Goal: Task Accomplishment & Management: Manage account settings

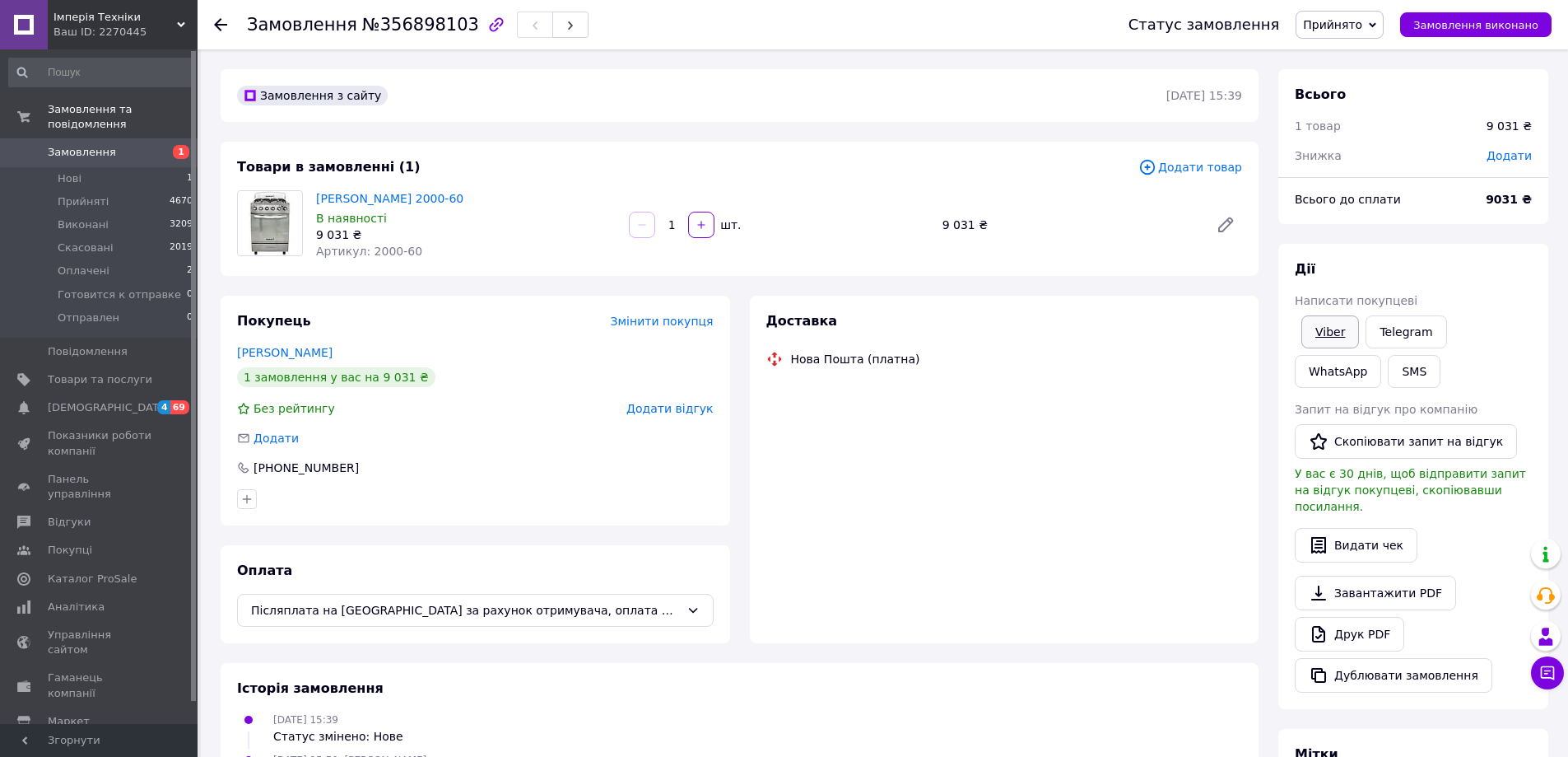
click at [1317, 307] on span "Написати покупцеві" at bounding box center [1356, 301] width 122 height 14
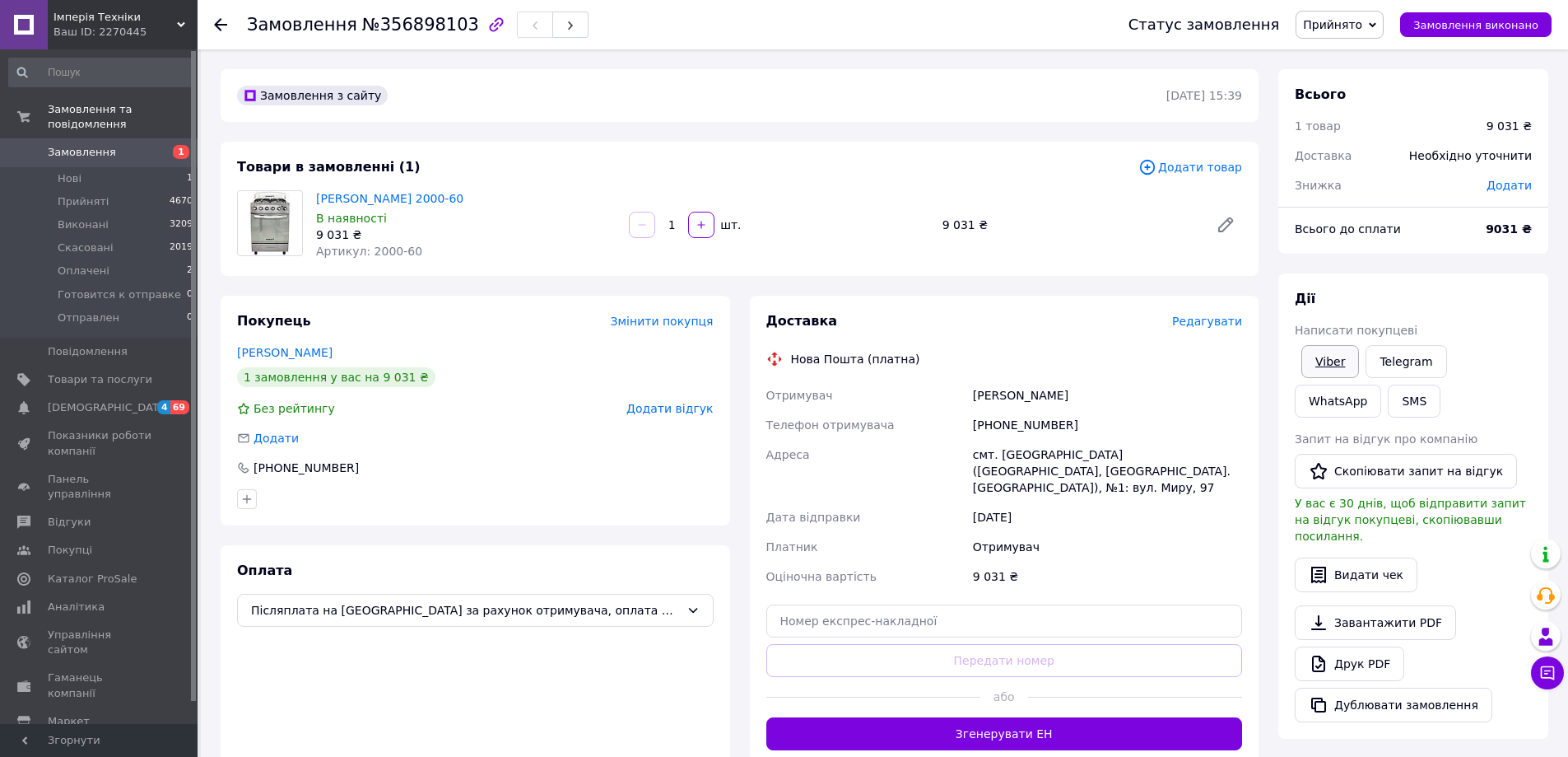
click at [1325, 364] on link "Viber" at bounding box center [1330, 361] width 58 height 33
click at [732, 720] on div "Покупець Змінити покупця [PERSON_NAME] 1 замовлення у вас на 9 031 ₴ Без рейтин…" at bounding box center [475, 531] width 529 height 471
drag, startPoint x: 442, startPoint y: 201, endPoint x: 319, endPoint y: 201, distance: 123.0
click at [319, 201] on span "[PERSON_NAME] 2000-60" at bounding box center [465, 198] width 300 height 16
copy link "[PERSON_NAME] 2000-60"
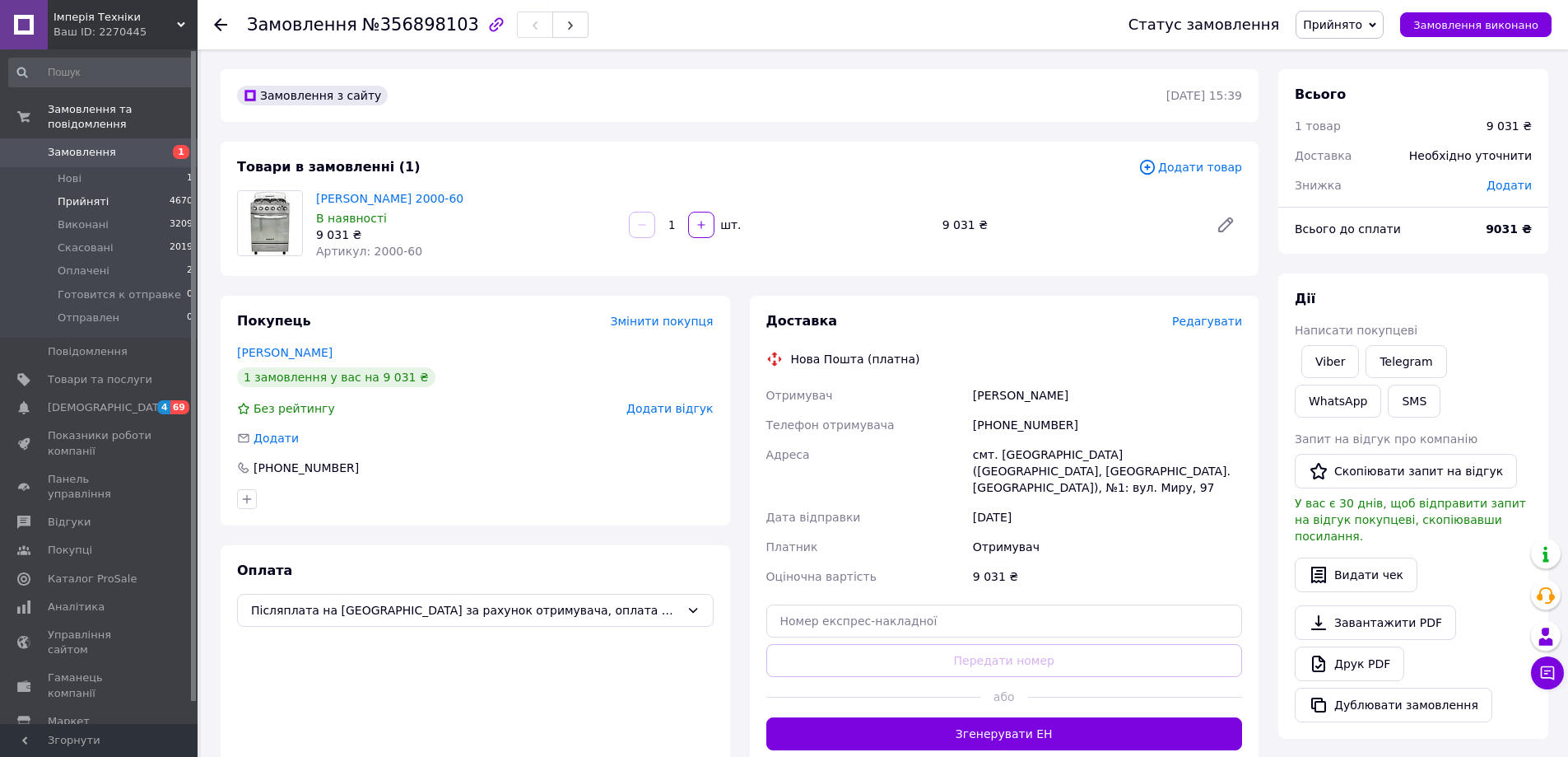
click at [91, 195] on span "Прийняті" at bounding box center [83, 201] width 51 height 14
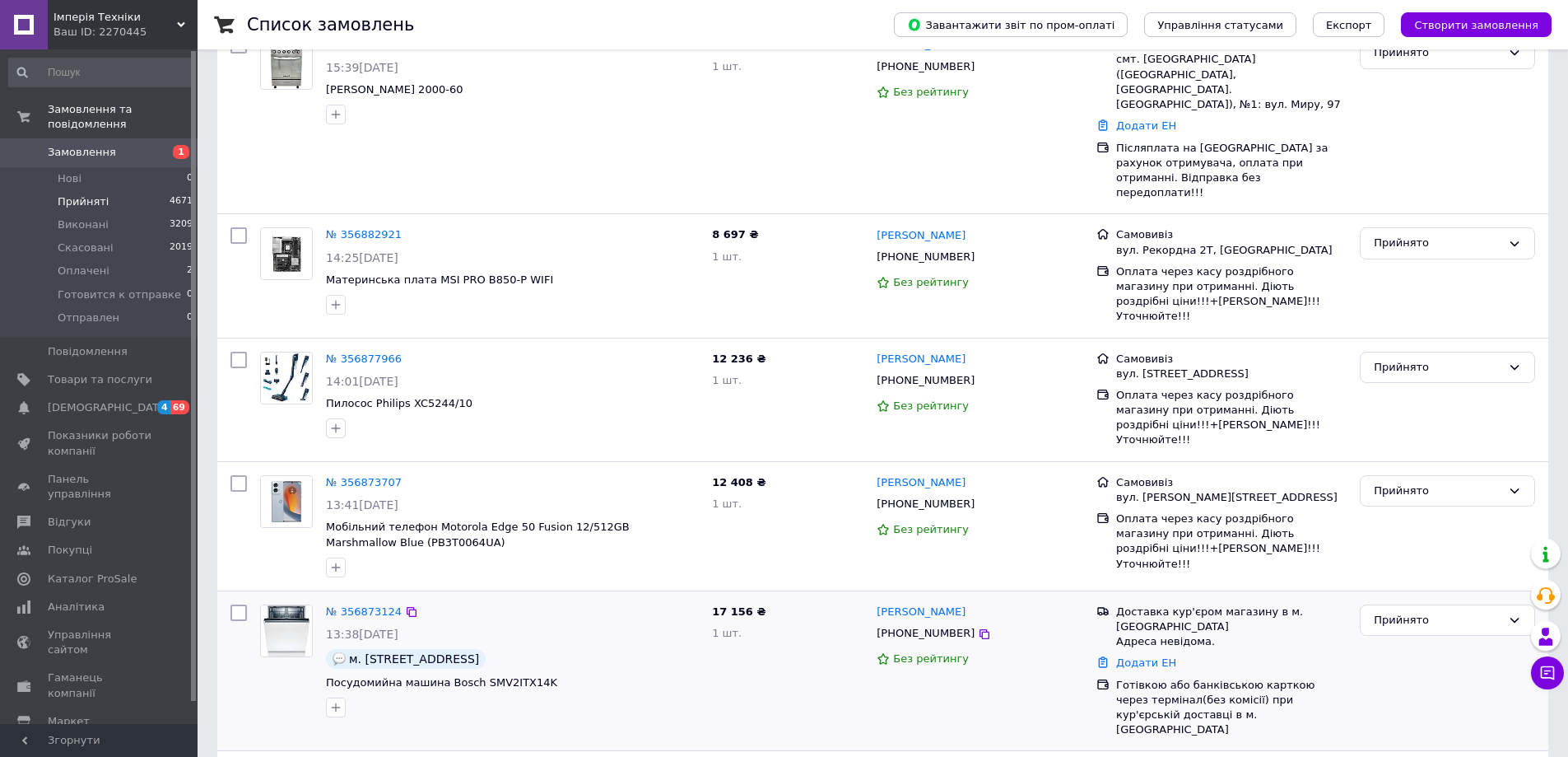
scroll to position [330, 0]
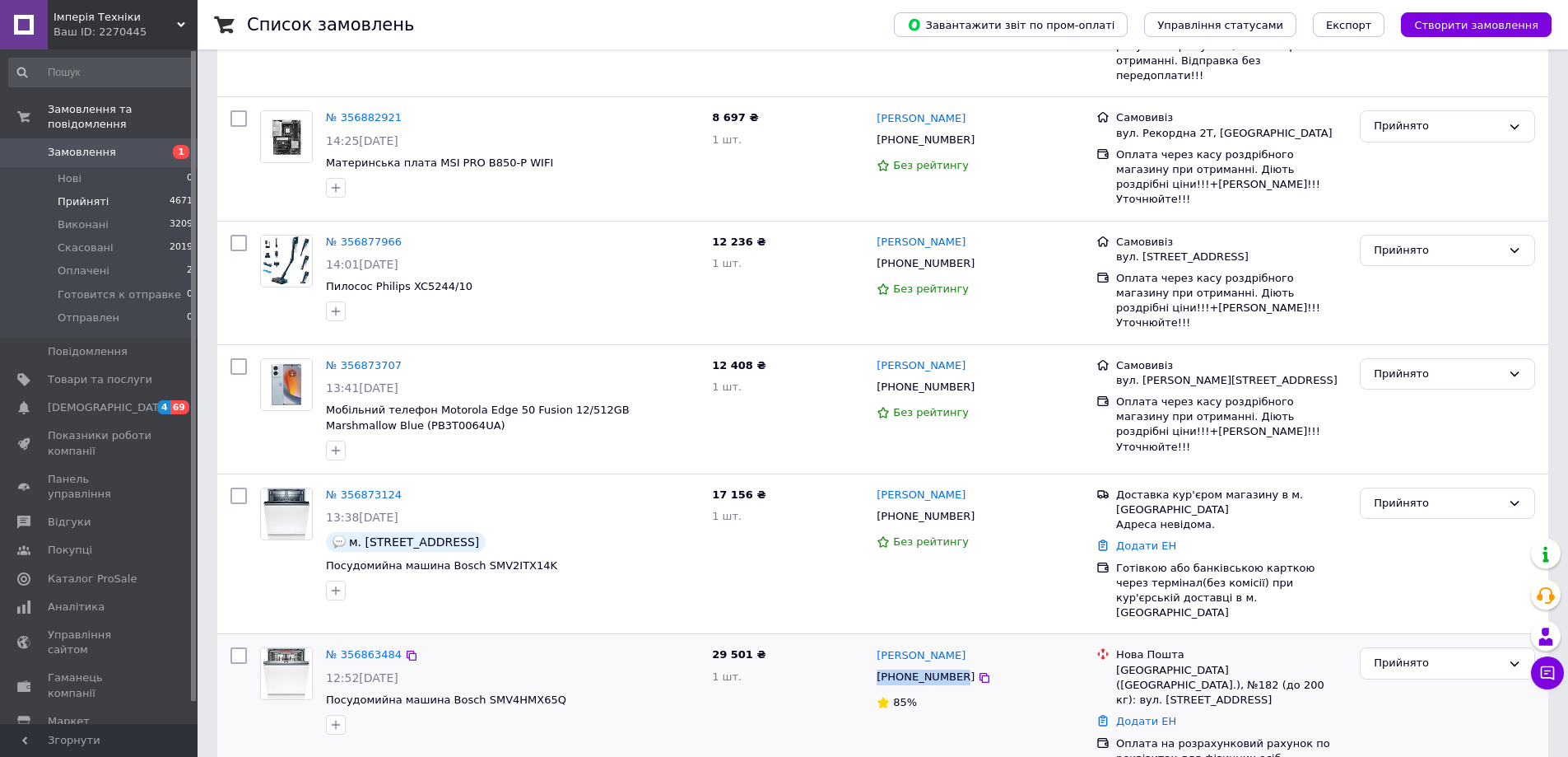
drag, startPoint x: 872, startPoint y: 608, endPoint x: 950, endPoint y: 610, distance: 78.0
click at [950, 641] on div "[PERSON_NAME] [PHONE_NUMBER] 85%" at bounding box center [979, 706] width 220 height 132
copy span "[PHONE_NUMBER]"
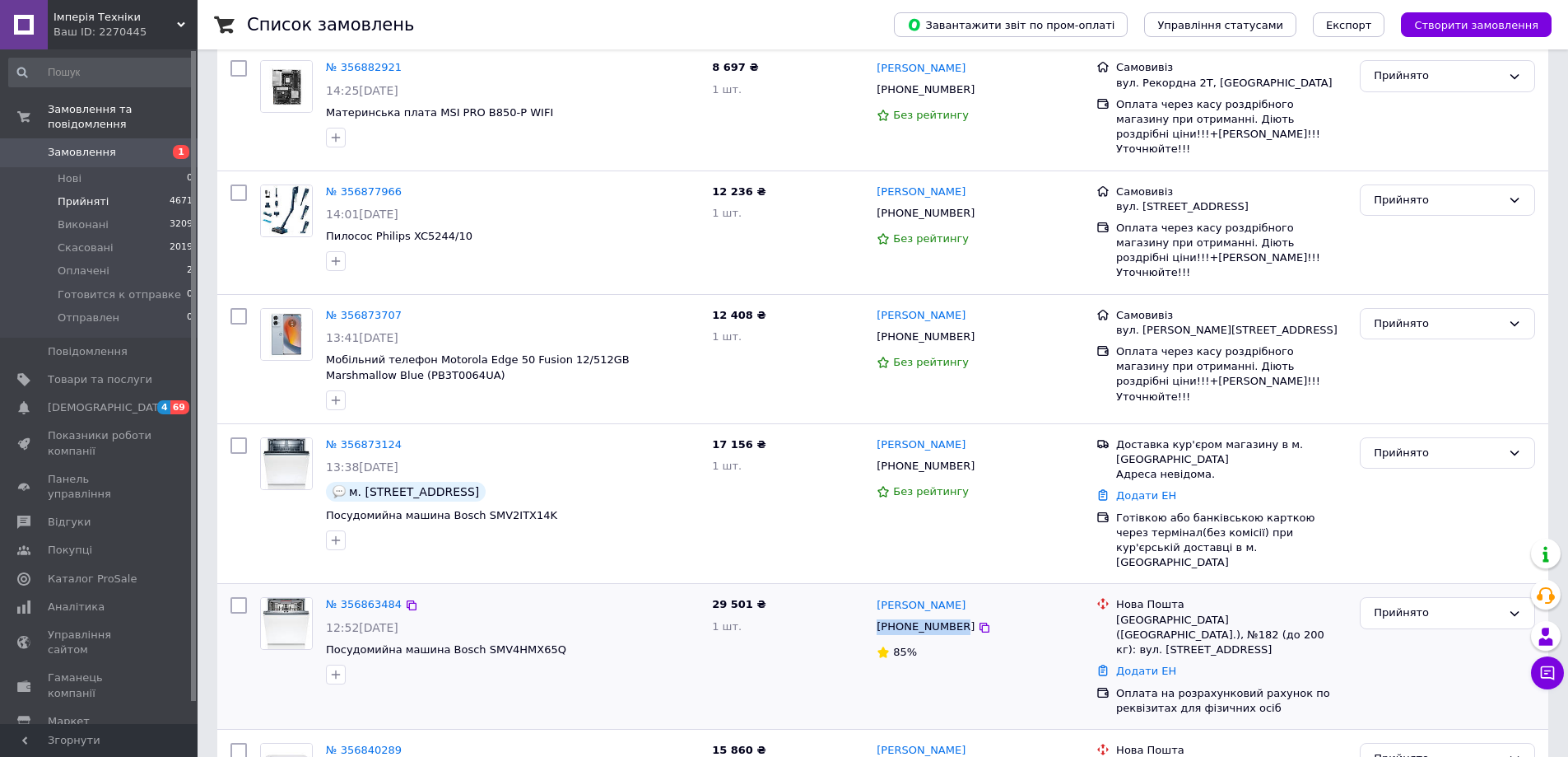
scroll to position [494, 0]
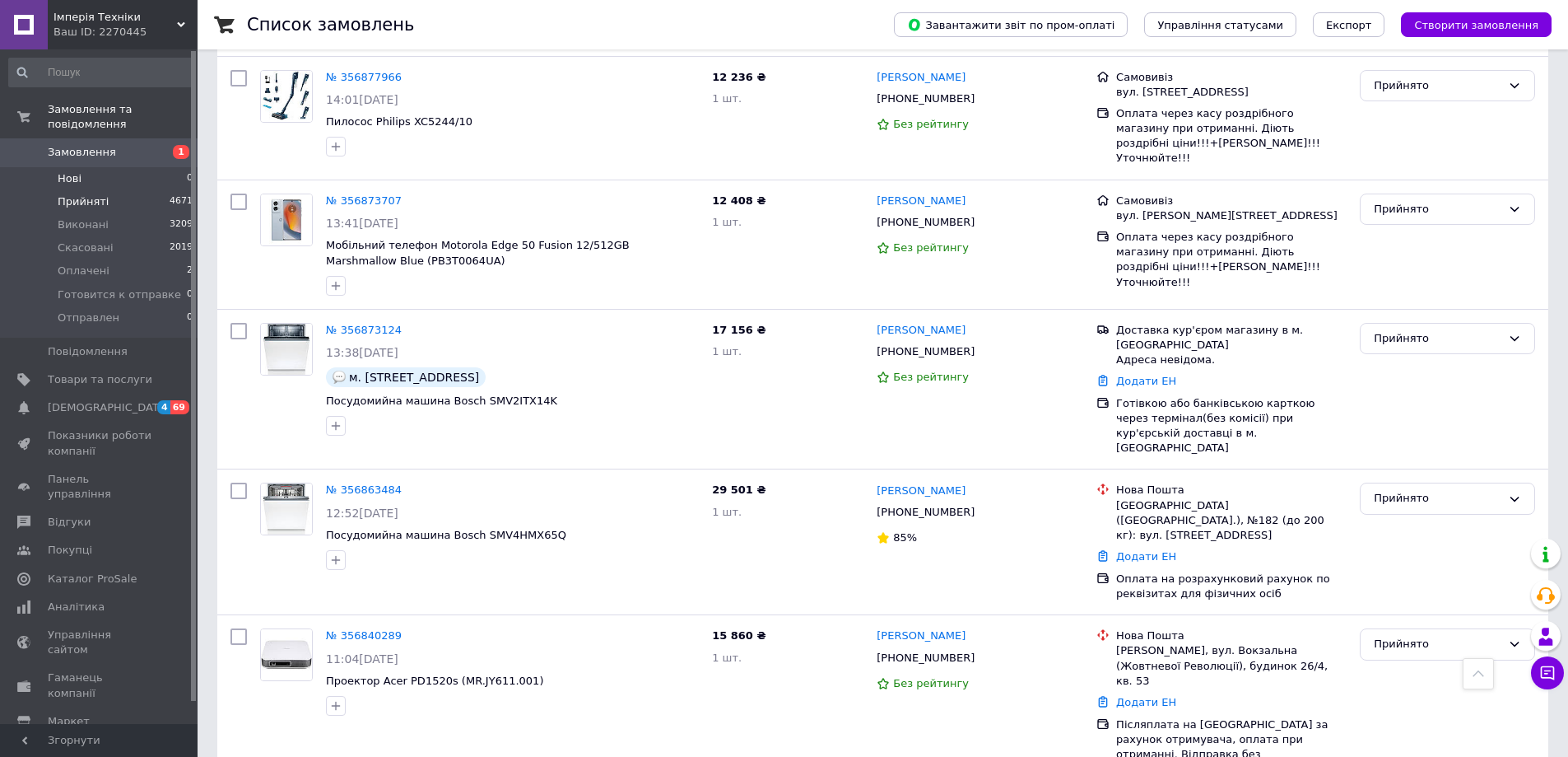
click at [75, 172] on span "Нові" at bounding box center [70, 178] width 24 height 14
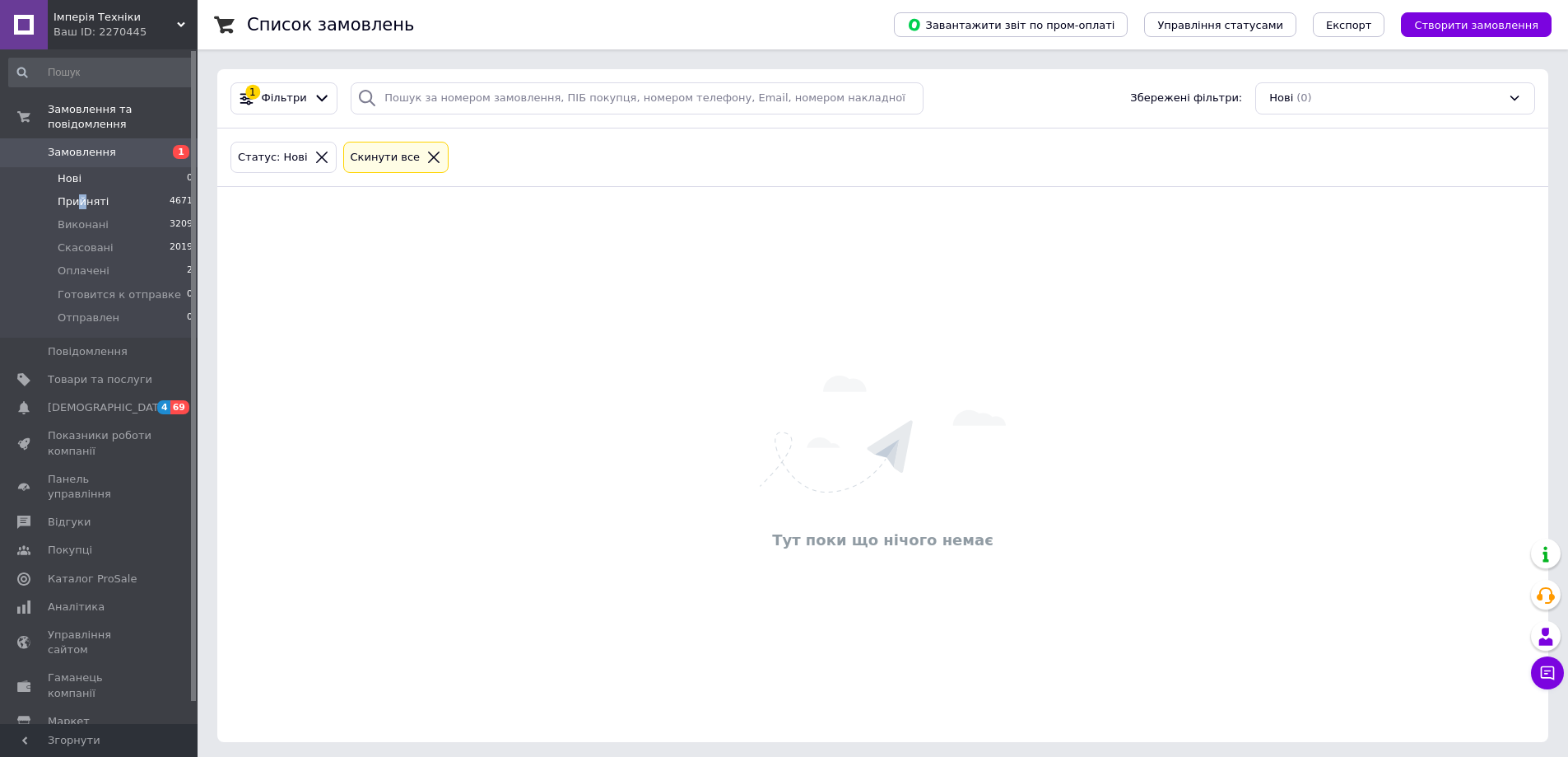
click at [81, 195] on span "Прийняті" at bounding box center [83, 201] width 51 height 14
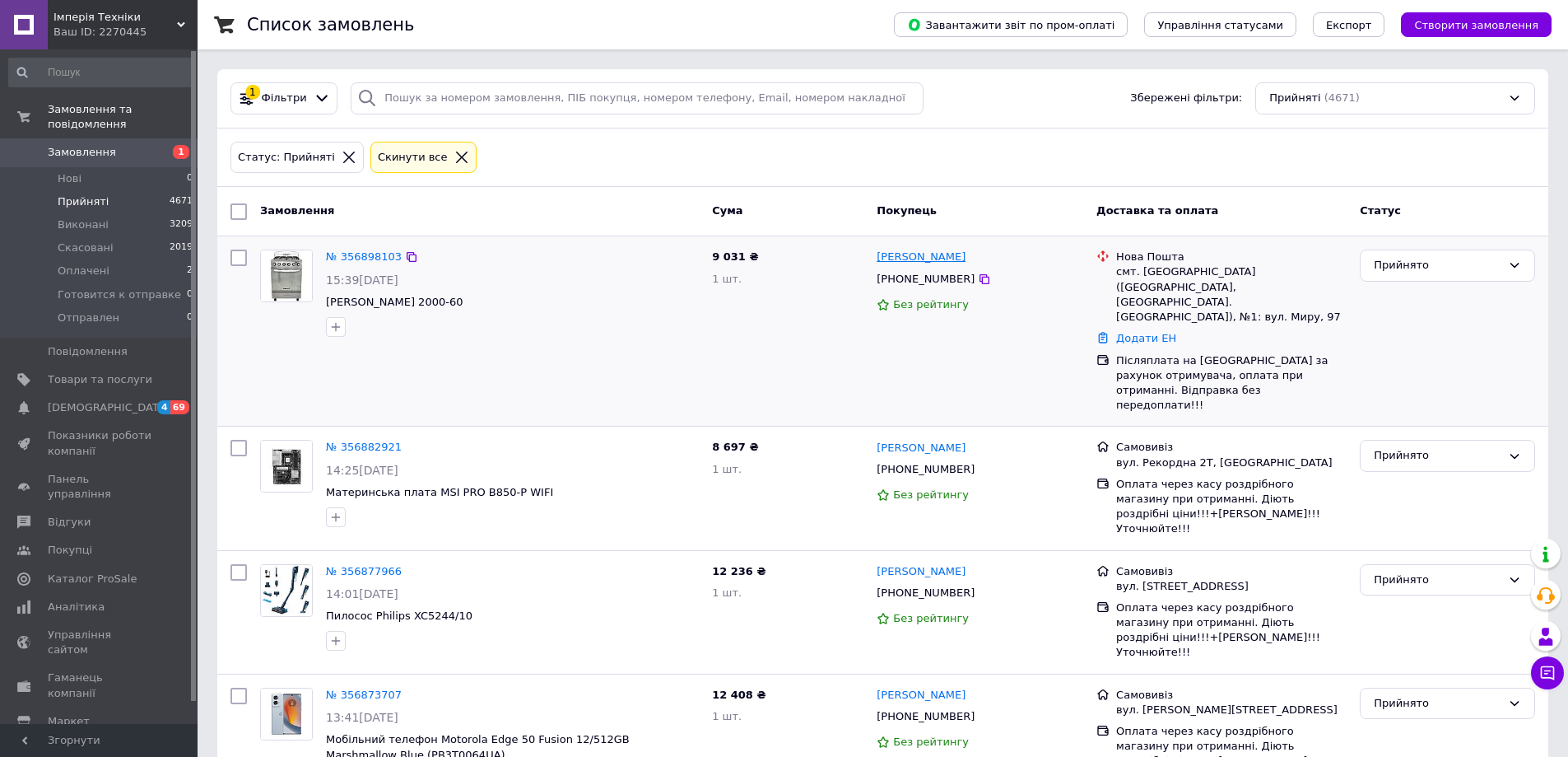
drag, startPoint x: 989, startPoint y: 257, endPoint x: 877, endPoint y: 259, distance: 112.0
click at [877, 259] on div "[PERSON_NAME]" at bounding box center [979, 257] width 210 height 19
copy link "[PERSON_NAME]"
drag, startPoint x: 877, startPoint y: 283, endPoint x: 950, endPoint y: 285, distance: 73.0
click at [950, 285] on div "[PHONE_NUMBER]" at bounding box center [925, 280] width 104 height 22
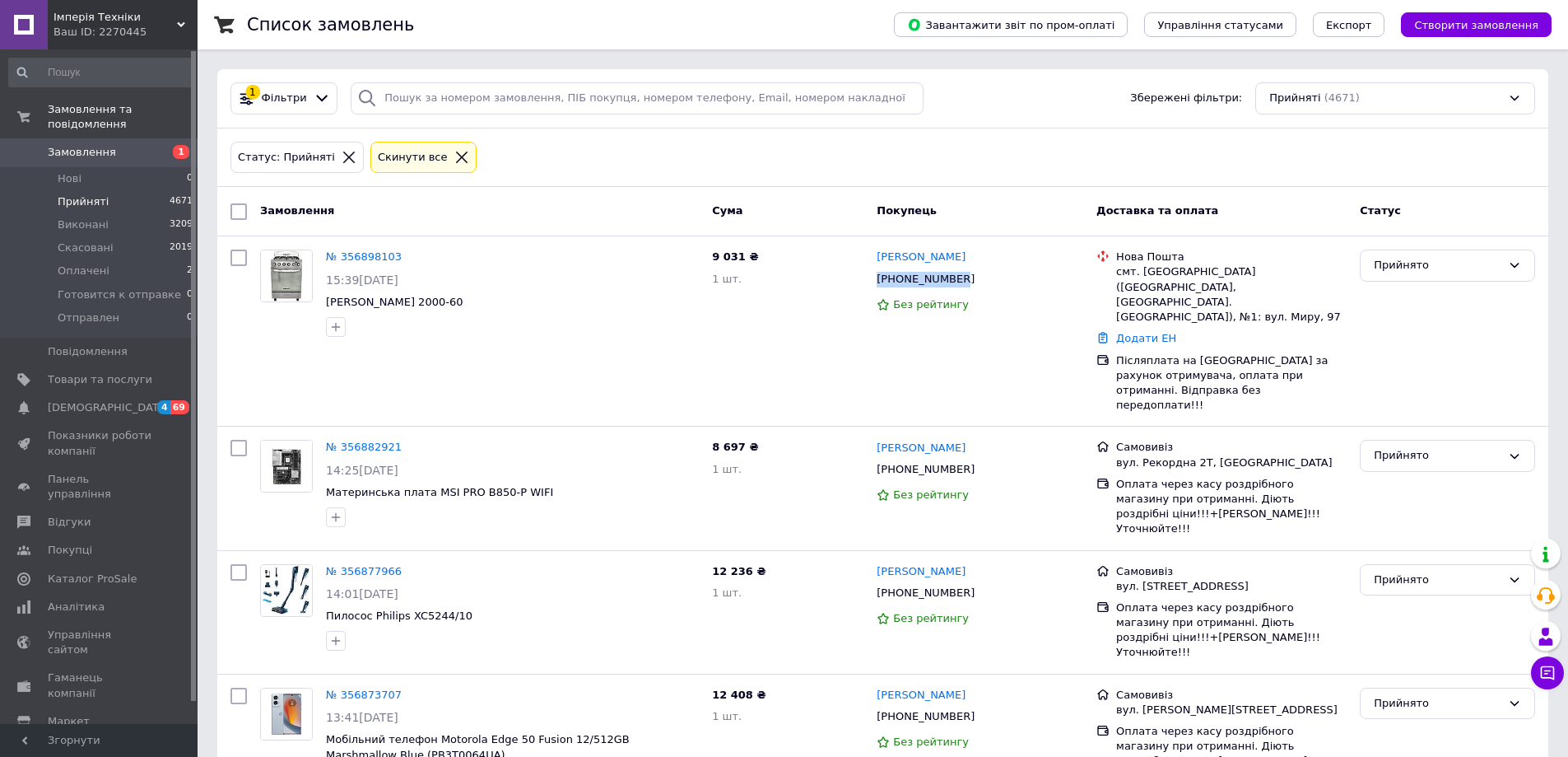
copy span "[PHONE_NUMBER]"
click at [1149, 268] on div "смт. [GEOGRAPHIC_DATA] ([GEOGRAPHIC_DATA], [GEOGRAPHIC_DATA]. [GEOGRAPHIC_DATA]…" at bounding box center [1231, 294] width 230 height 60
copy div "Куликівка"
drag, startPoint x: 70, startPoint y: 166, endPoint x: 72, endPoint y: 151, distance: 15.1
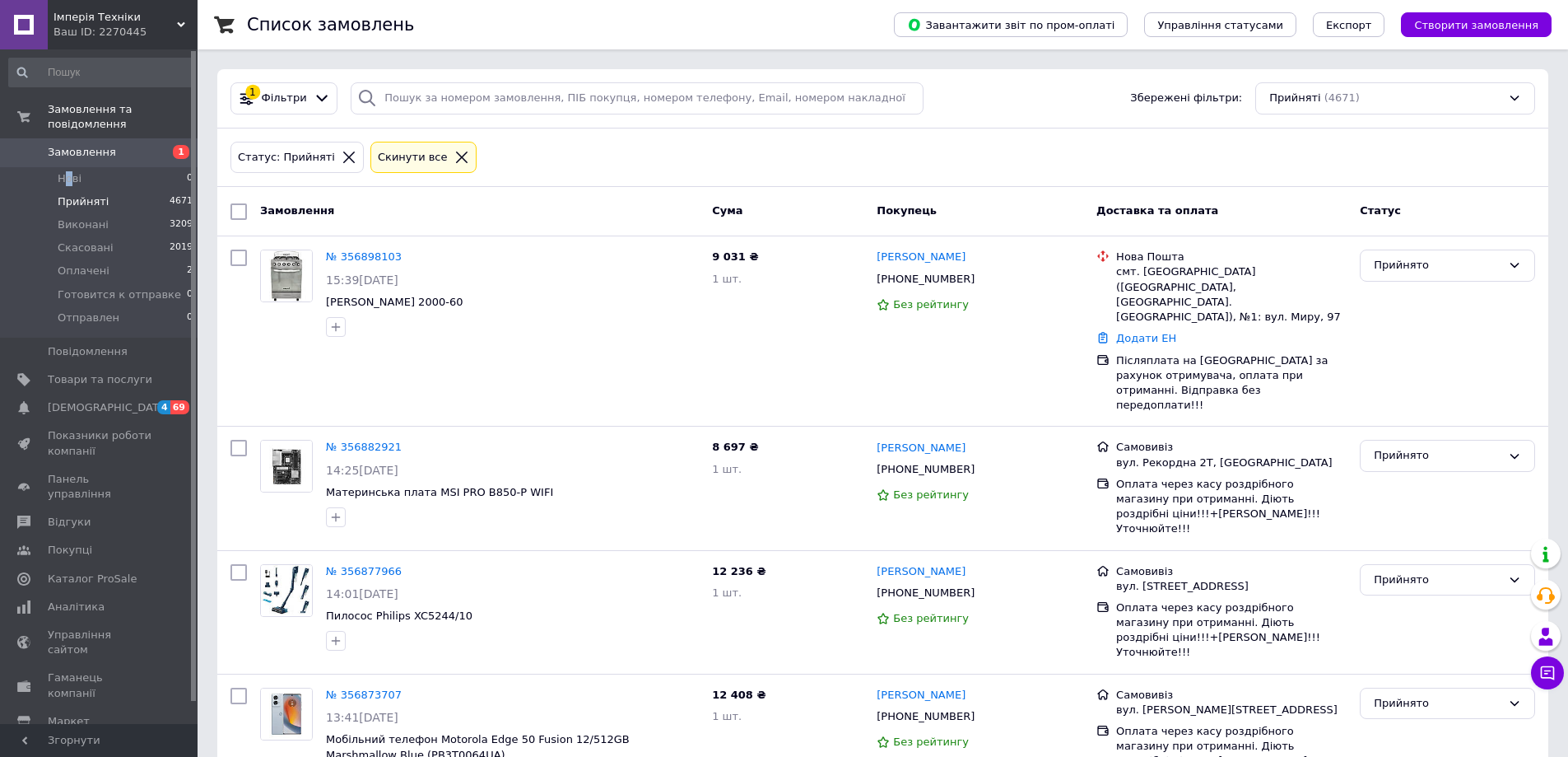
click at [68, 172] on span "Нові" at bounding box center [70, 178] width 24 height 14
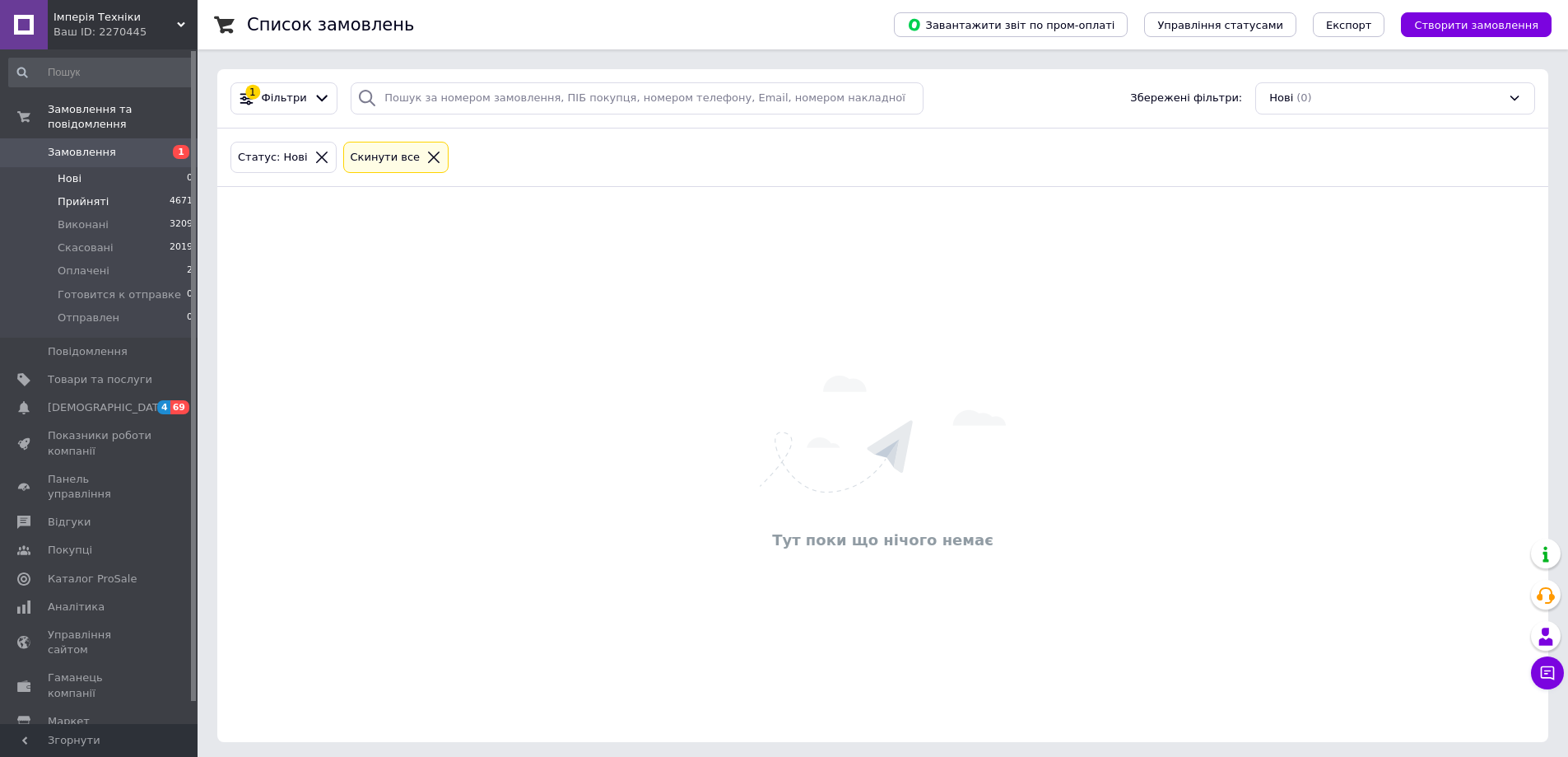
click at [87, 195] on span "Прийняті" at bounding box center [83, 201] width 51 height 14
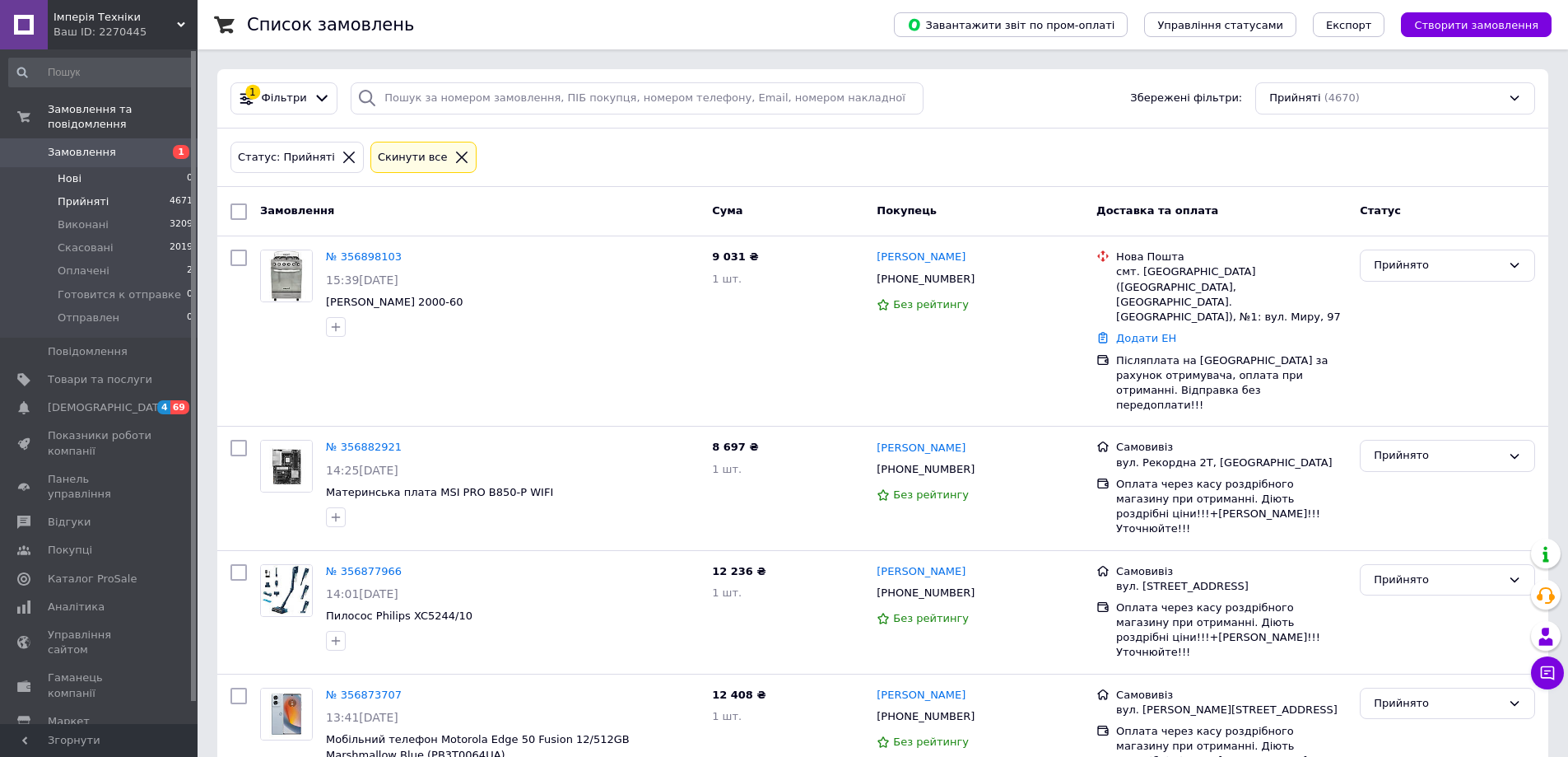
click at [76, 172] on span "Нові" at bounding box center [70, 178] width 24 height 14
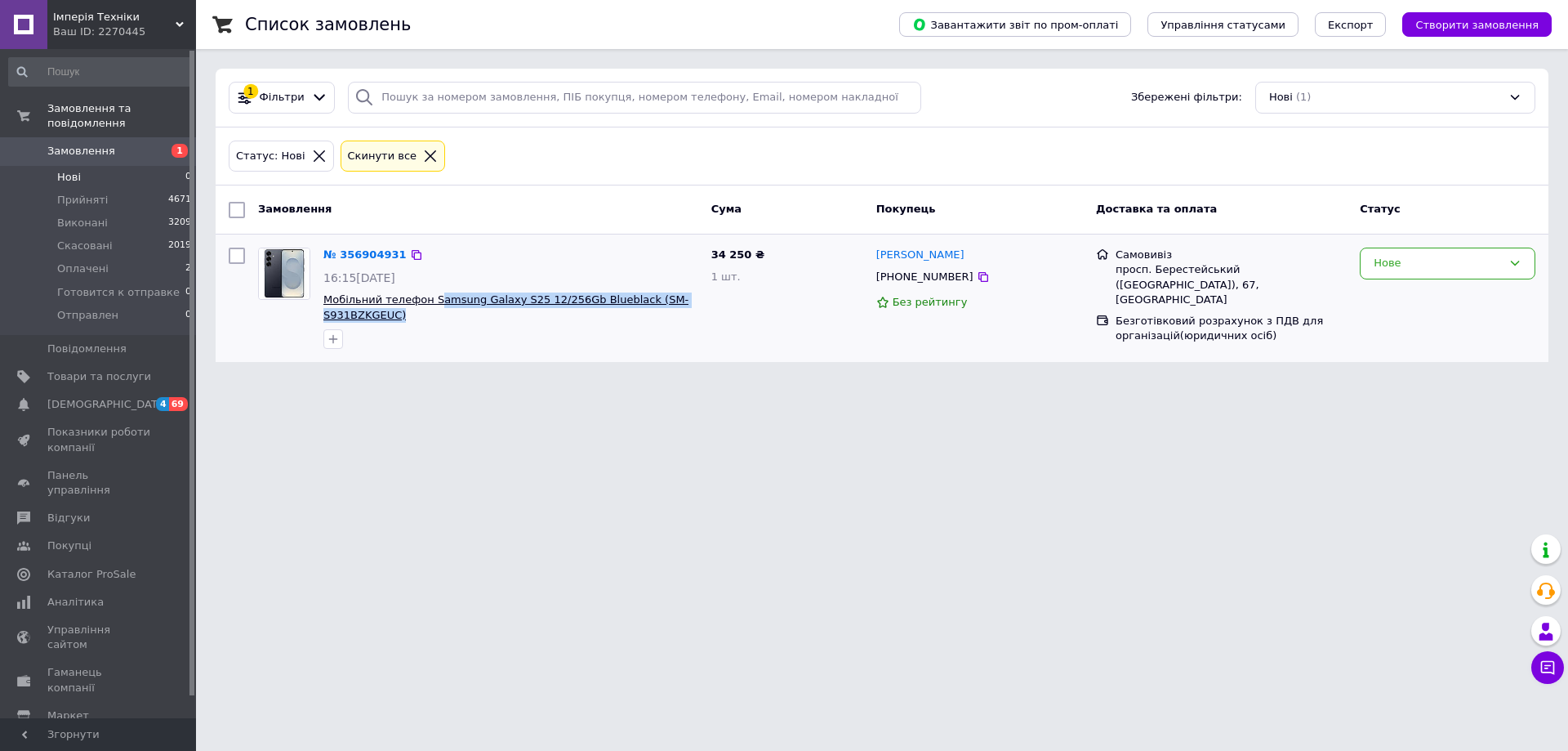
drag, startPoint x: 505, startPoint y: 330, endPoint x: 427, endPoint y: 292, distance: 86.8
click at [427, 292] on div "№ 356904931 16:15[DATE] Мобільний телефон Samsung Galaxy S25 12/256Gb Blueblack…" at bounding box center [511, 298] width 388 height 115
copy div "amsung Galaxy S25 12/256Gb Blueblack (SM-S931BZKGEUC)"
click at [1378, 260] on div "Нове" at bounding box center [1437, 263] width 128 height 17
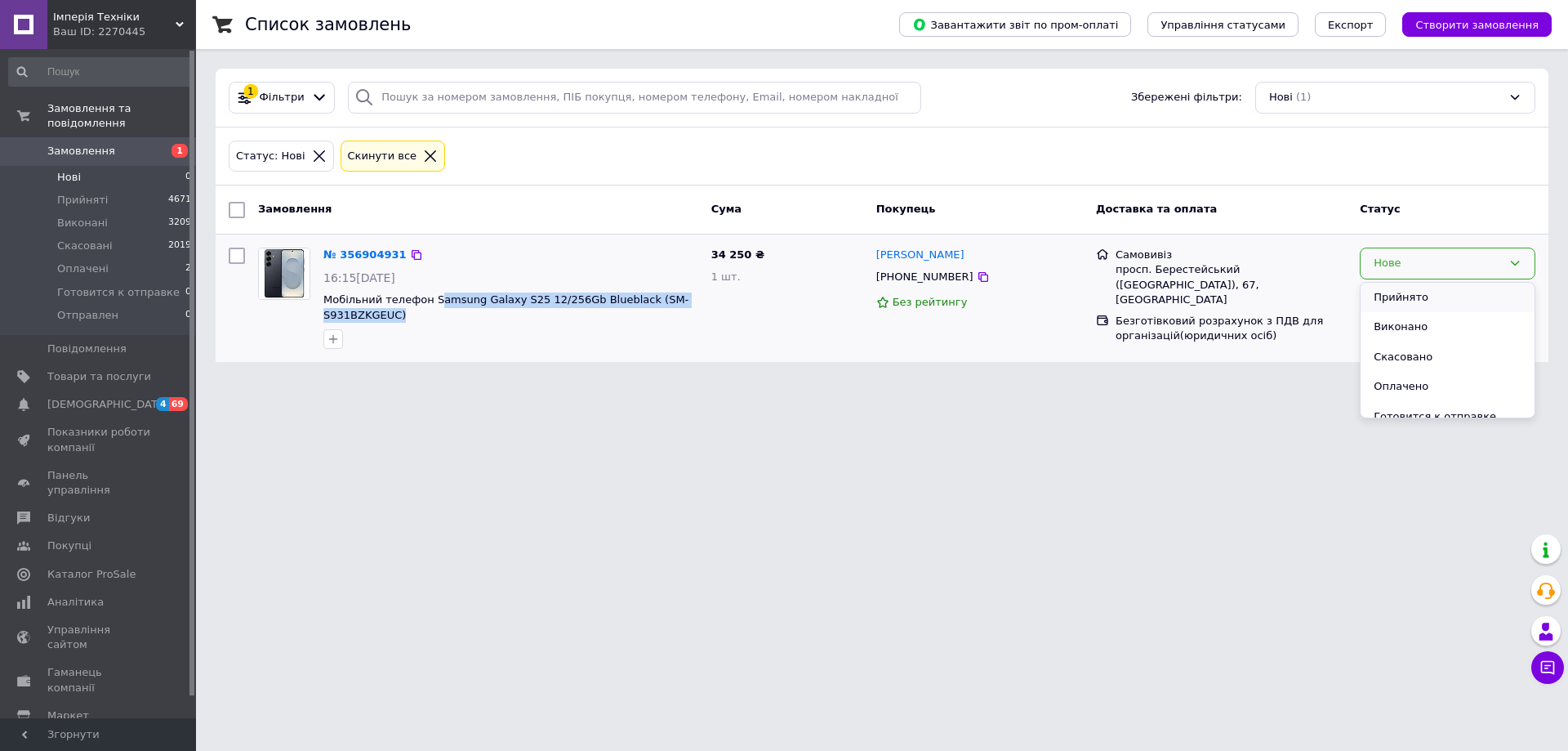
click at [1384, 292] on li "Прийнято" at bounding box center [1447, 298] width 174 height 30
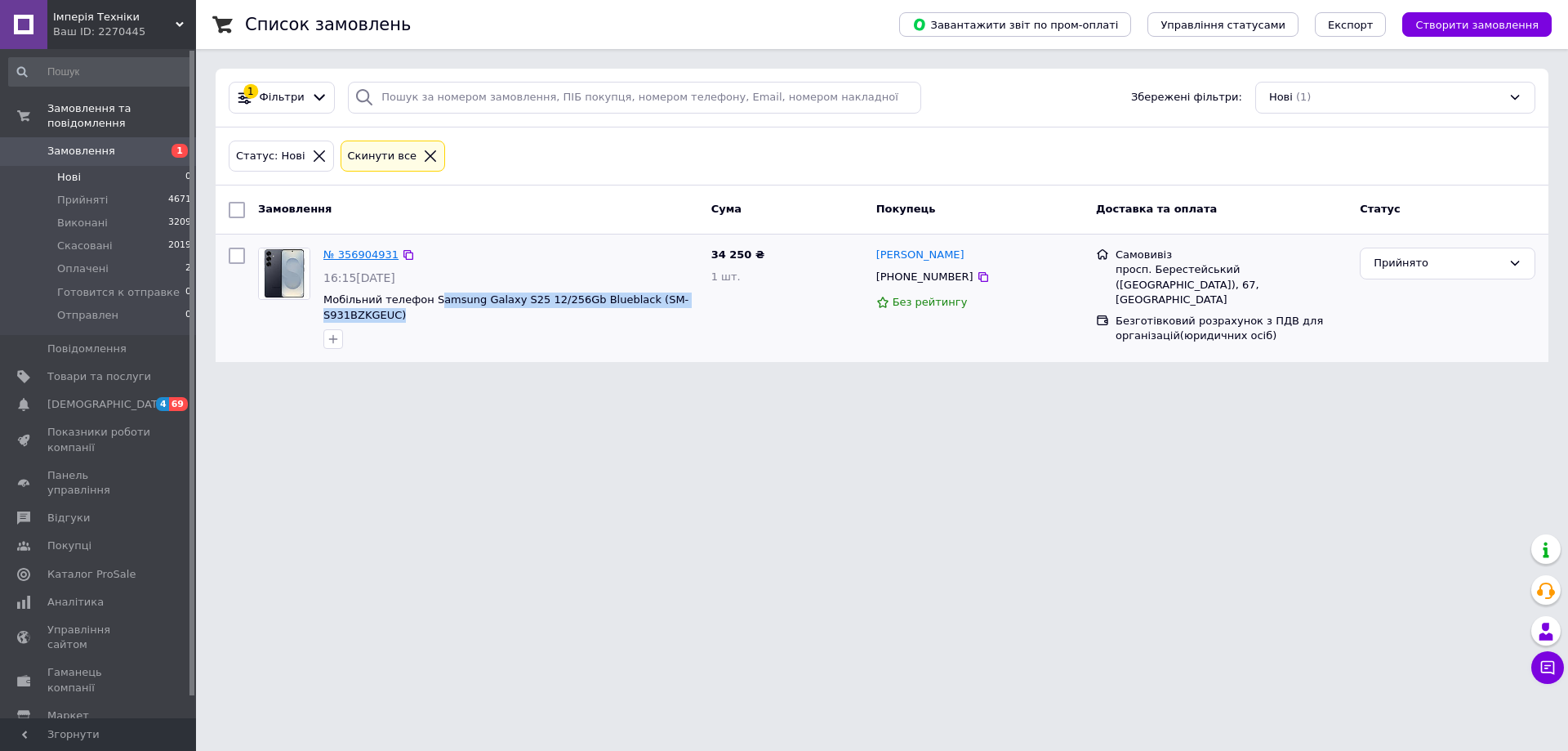
click at [357, 260] on link "№ 356904931" at bounding box center [361, 255] width 75 height 13
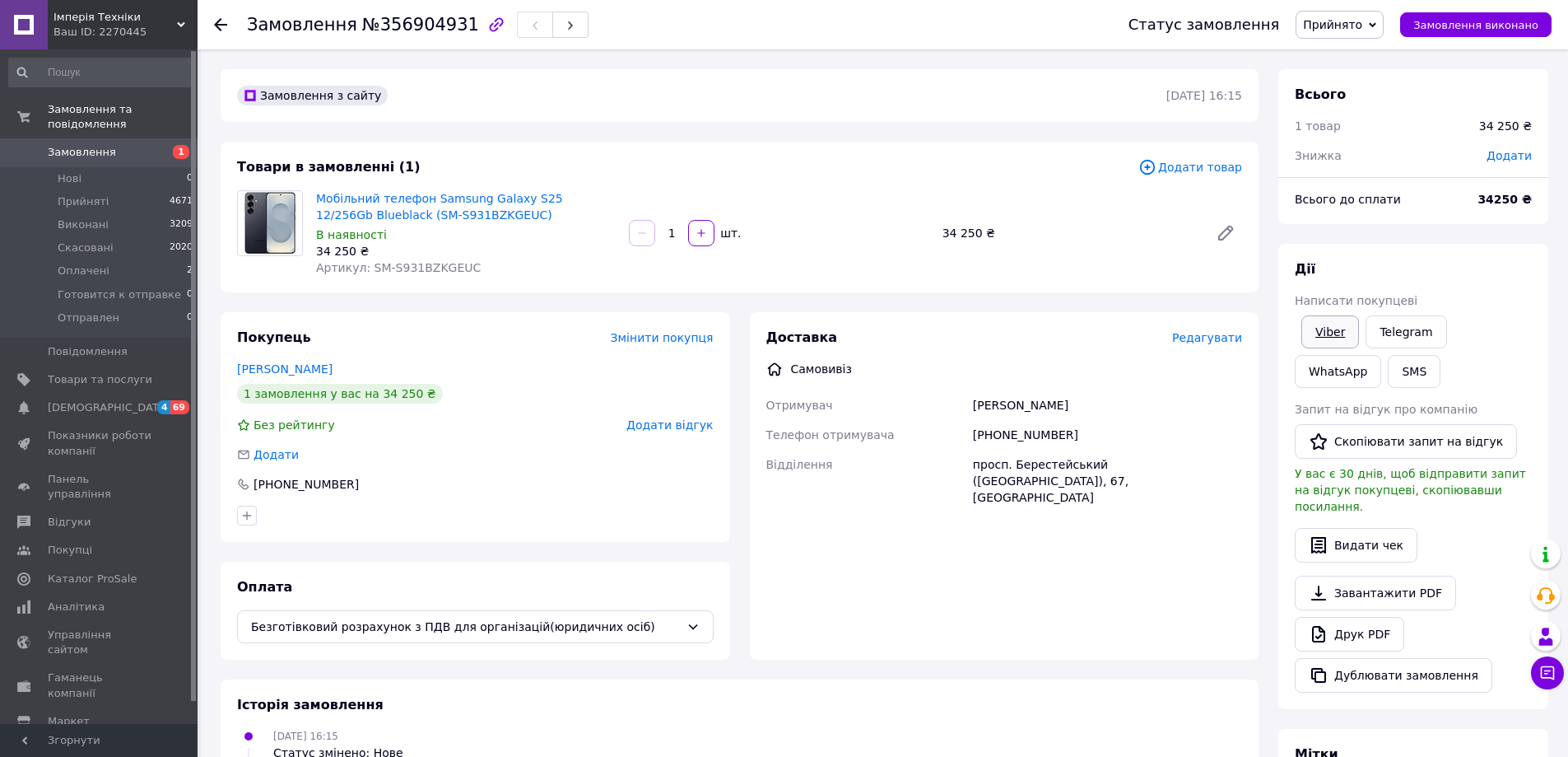
click at [1330, 322] on link "Viber" at bounding box center [1330, 331] width 58 height 33
click at [888, 717] on div "Історія замовлення [DATE] 16:15 Статус змінено: Нове [DATE] 16:36, [PERSON_NAME…" at bounding box center [740, 748] width 1038 height 138
drag, startPoint x: 478, startPoint y: 211, endPoint x: 317, endPoint y: 182, distance: 163.6
click at [317, 182] on div "Товари в замовленні (1) Додати товар Мобільний телефон Samsung Galaxy S25 12/25…" at bounding box center [740, 217] width 1038 height 150
copy link "Мобільний телефон Samsung Galaxy S25 12/256Gb Blueblack (SM-S931BZKGEUC)"
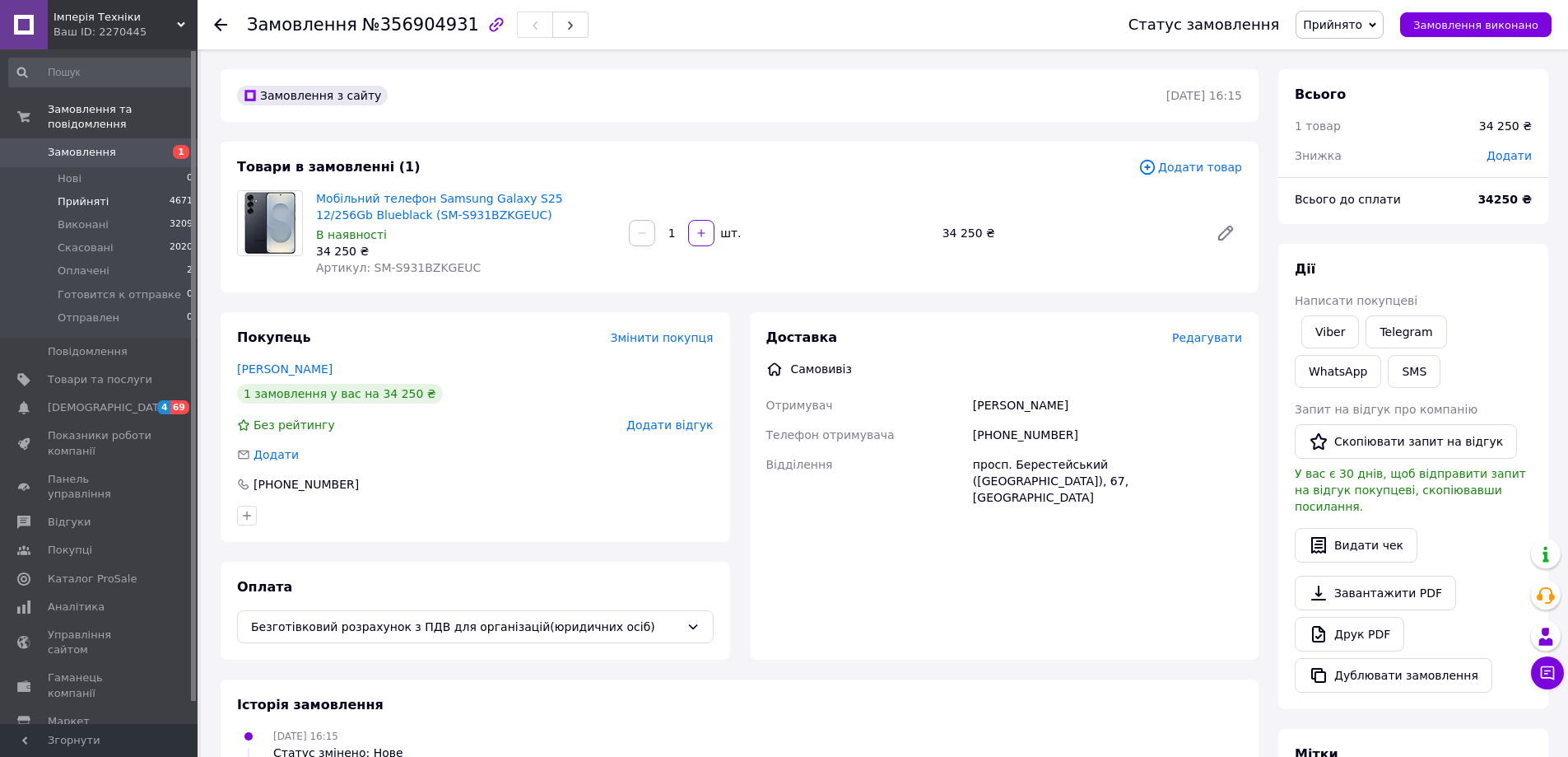
click at [78, 195] on span "Прийняті" at bounding box center [83, 201] width 51 height 14
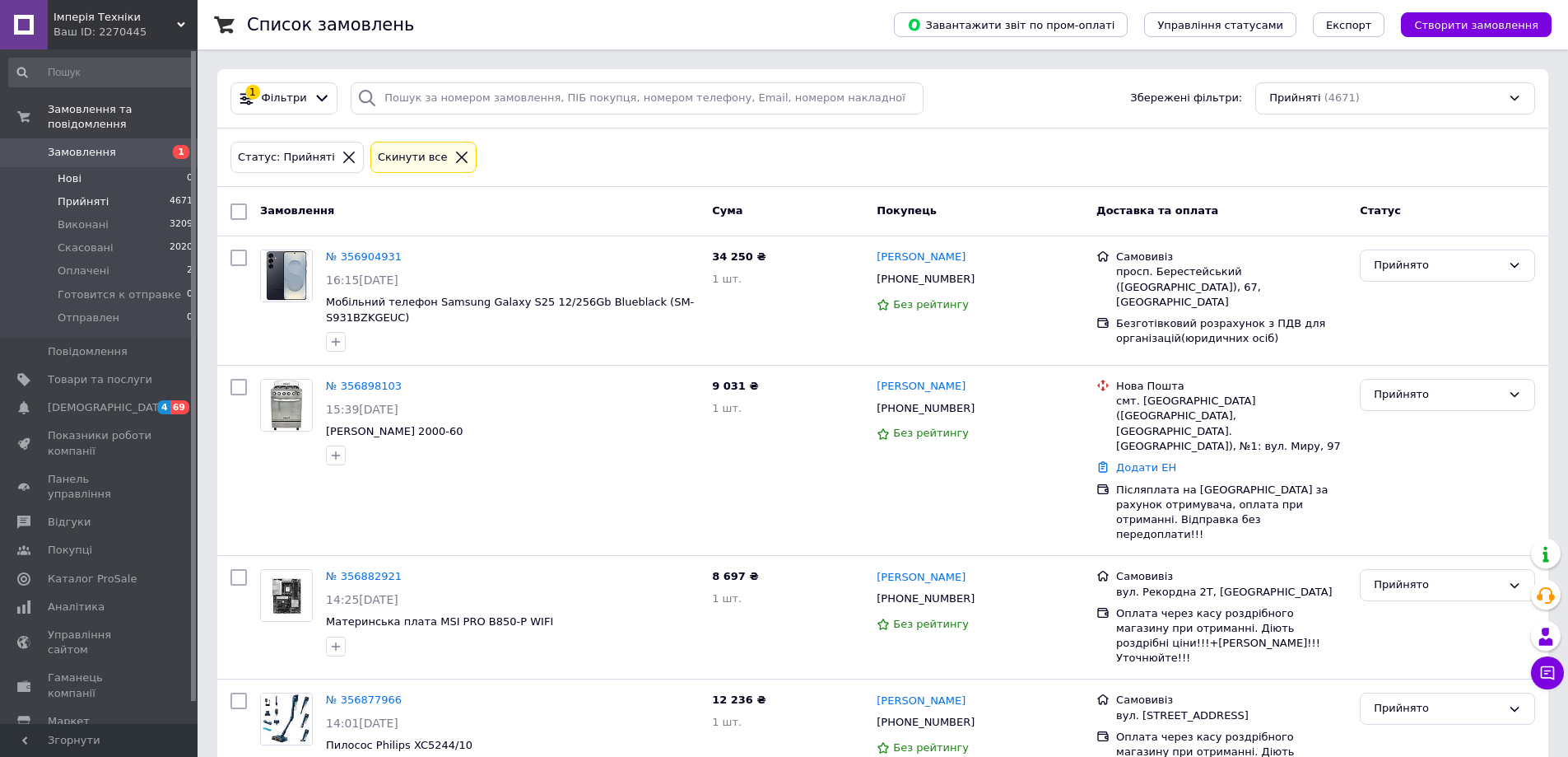
click at [81, 167] on li "Нові 0" at bounding box center [101, 178] width 202 height 23
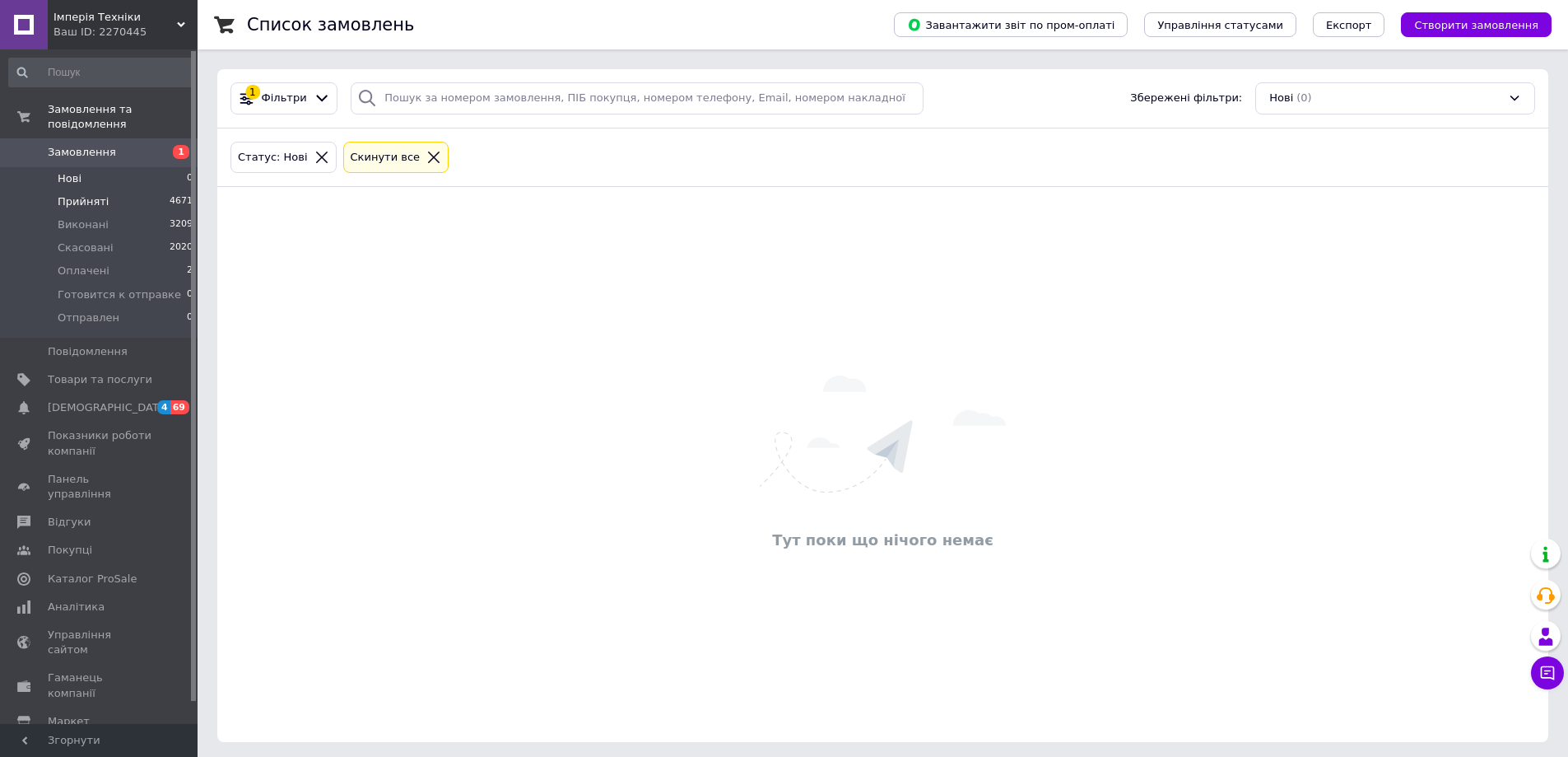
click at [73, 195] on span "Прийняті" at bounding box center [83, 201] width 51 height 14
